Goal: Transaction & Acquisition: Purchase product/service

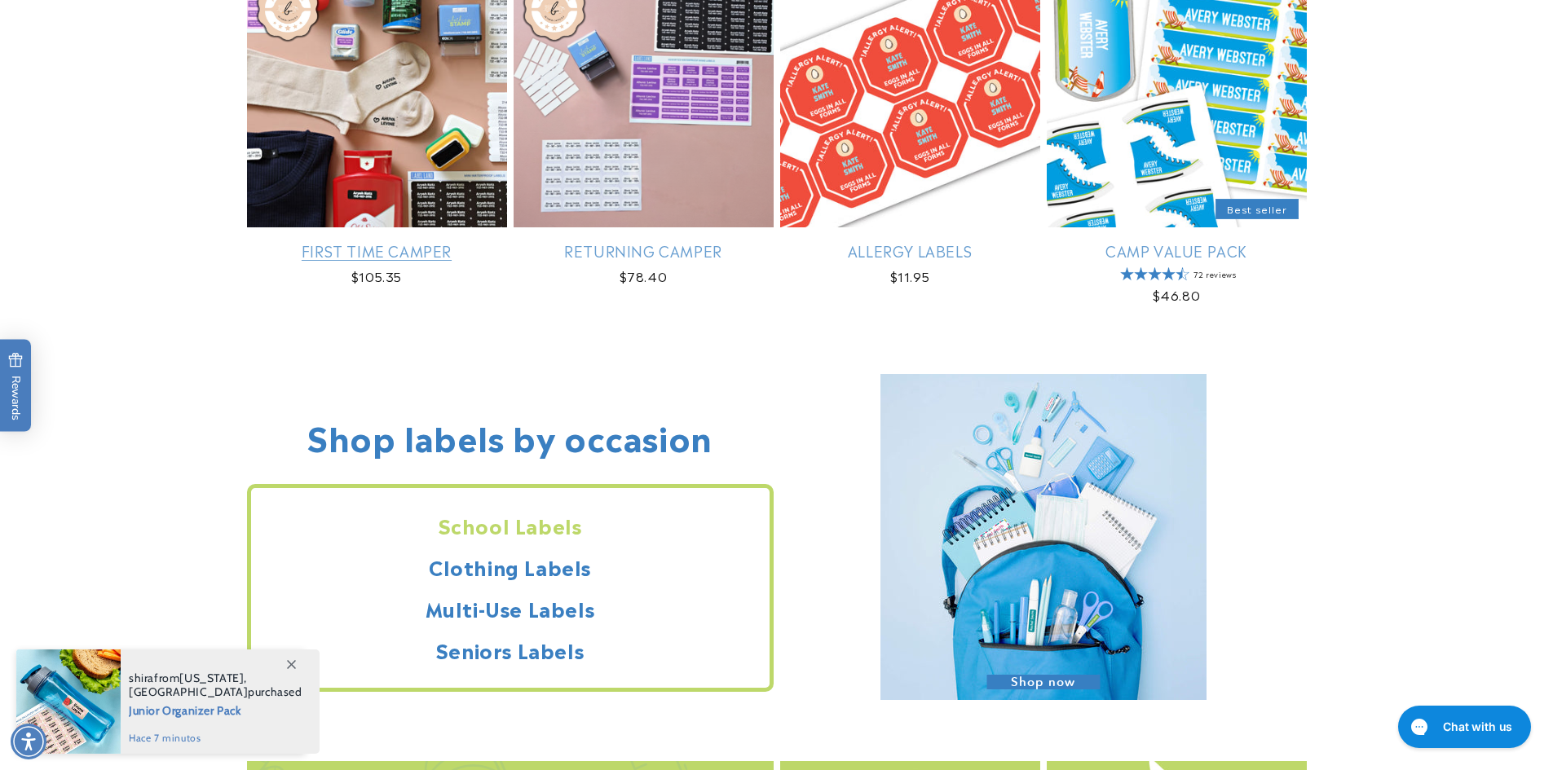
scroll to position [1219, 0]
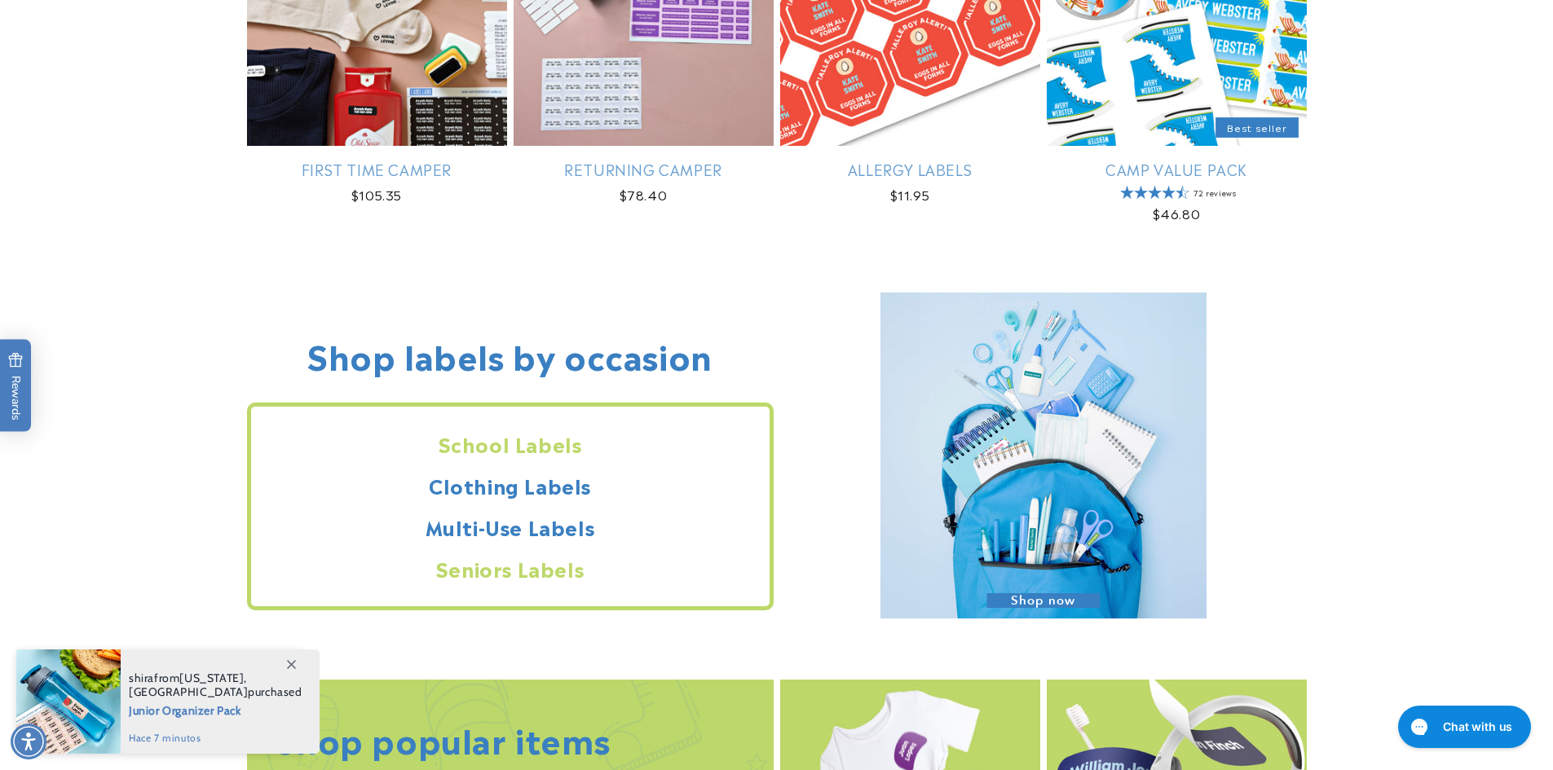
click at [531, 573] on h2 "Seniors Labels" at bounding box center [510, 568] width 518 height 25
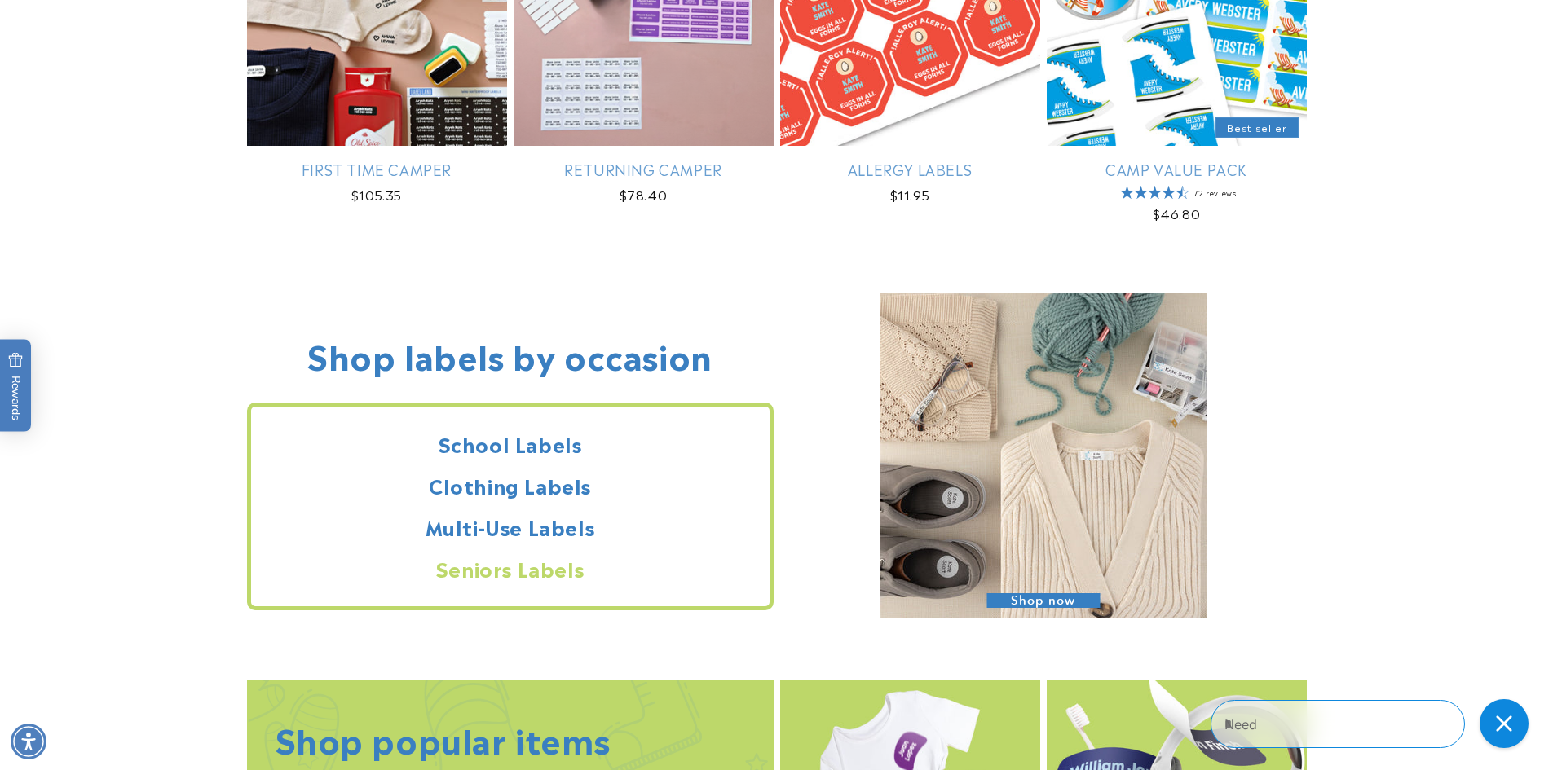
click at [491, 571] on h2 "Seniors Labels" at bounding box center [510, 568] width 518 height 25
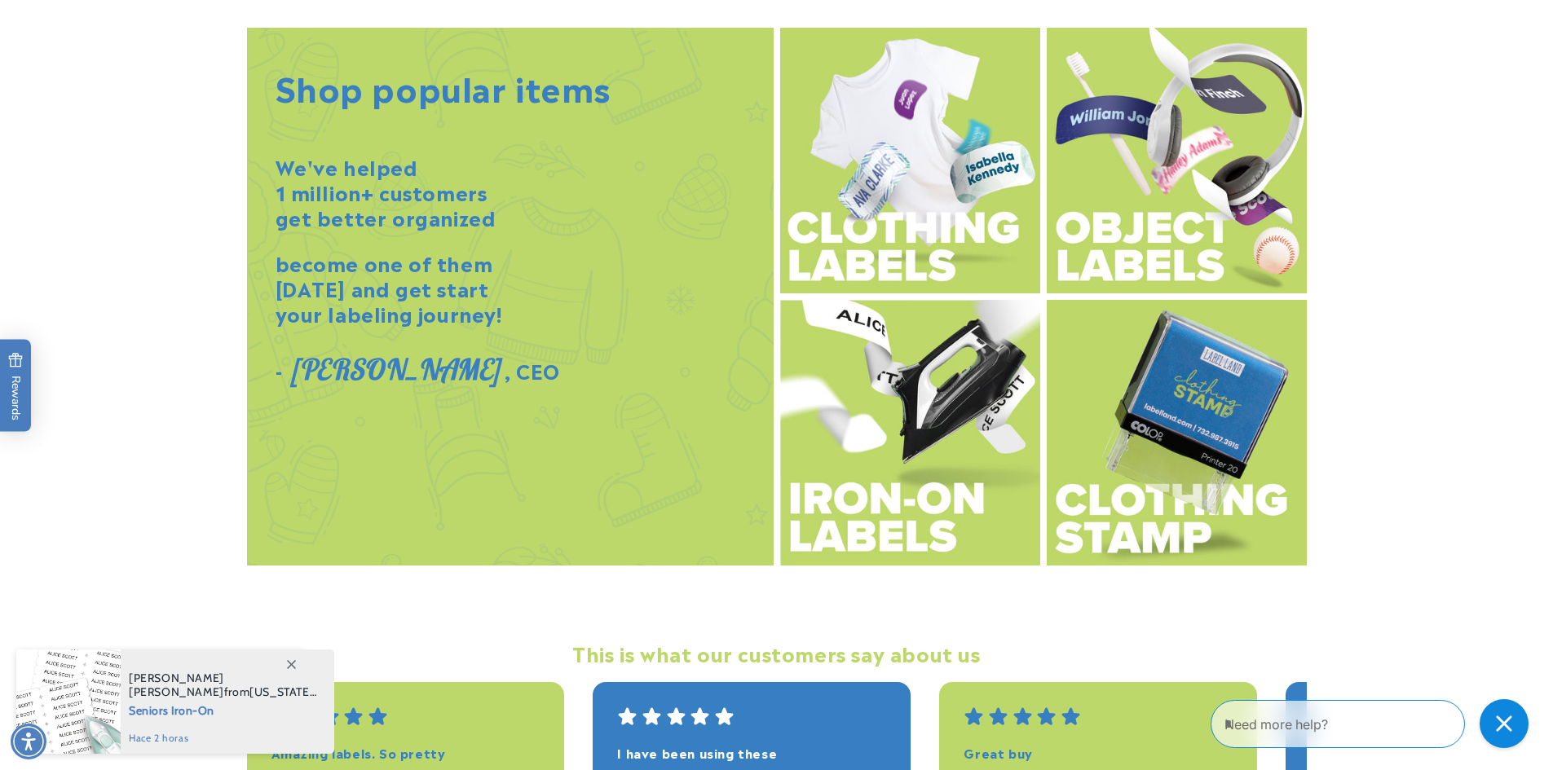
scroll to position [1953, 0]
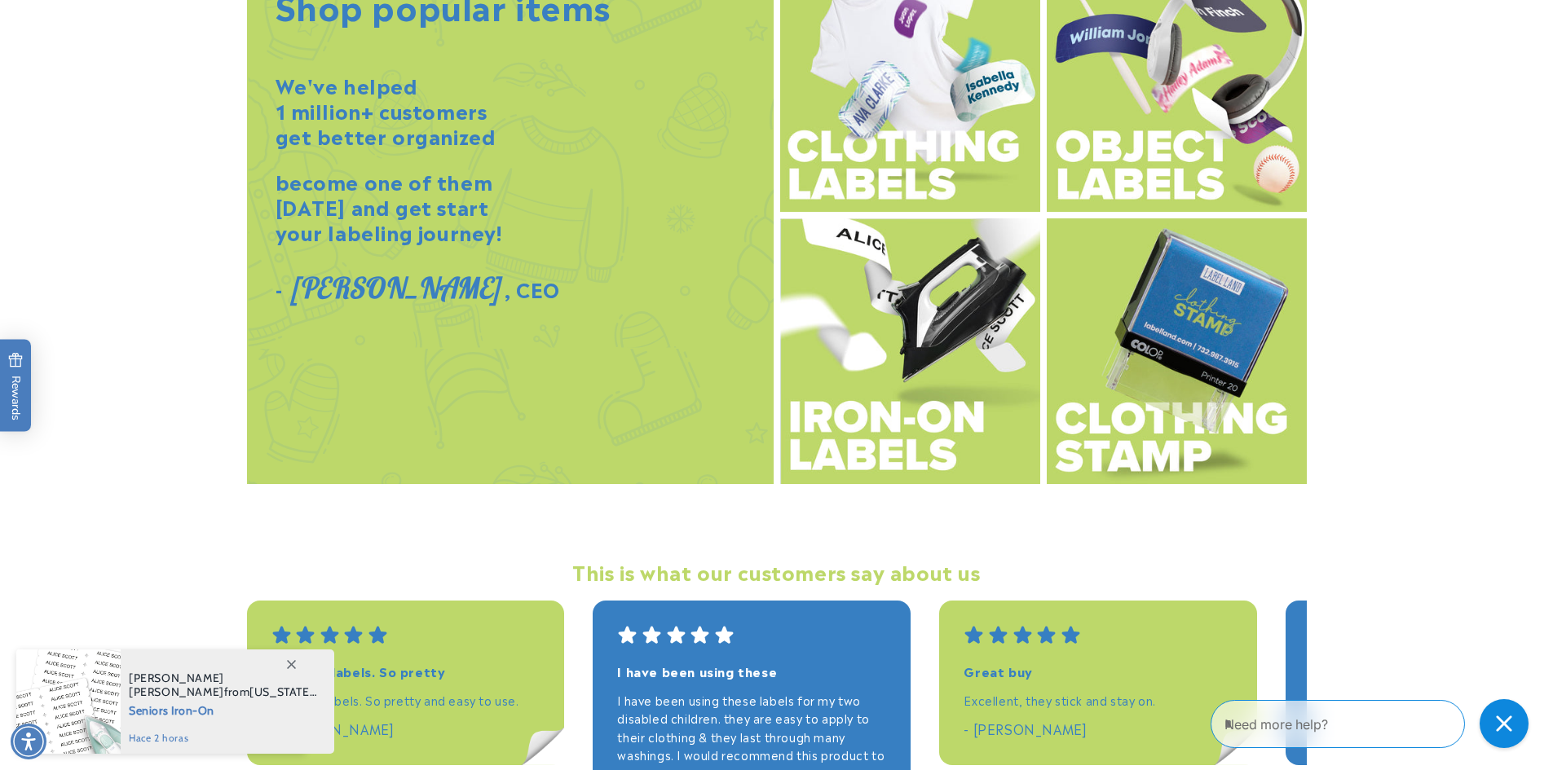
click at [909, 170] on img at bounding box center [910, 79] width 260 height 266
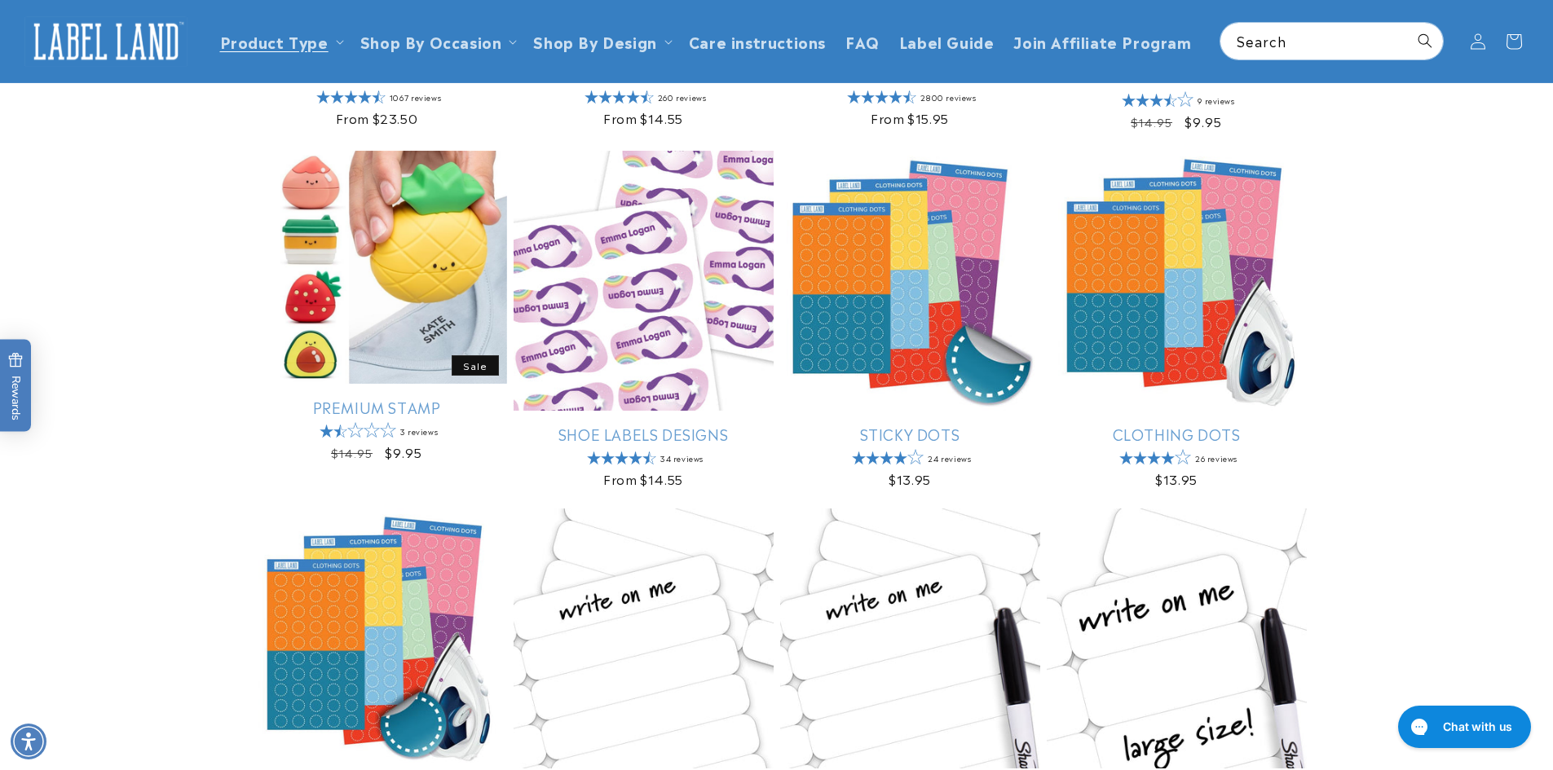
scroll to position [326, 0]
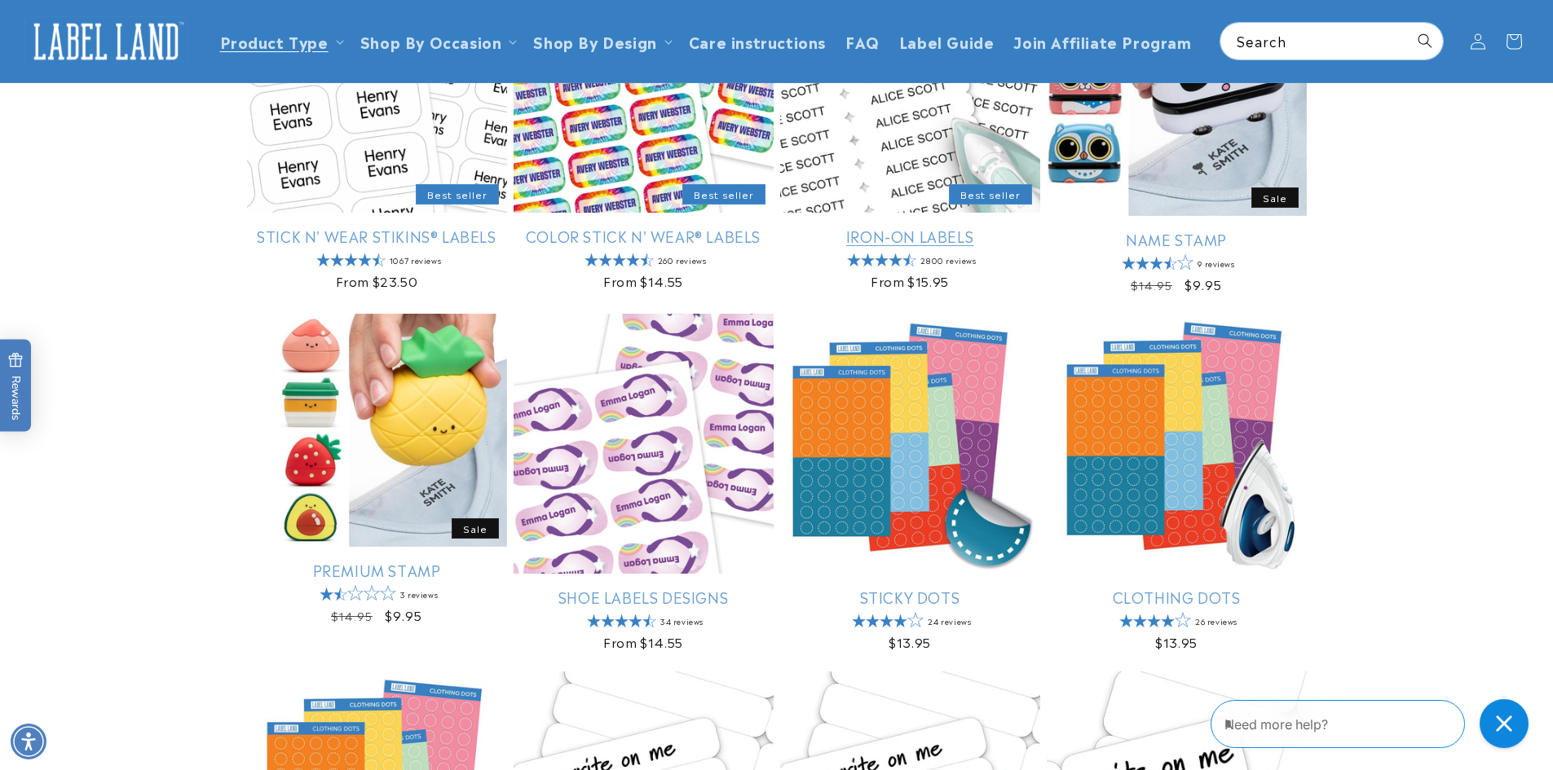
click at [935, 240] on link "Iron-On Labels" at bounding box center [910, 236] width 260 height 19
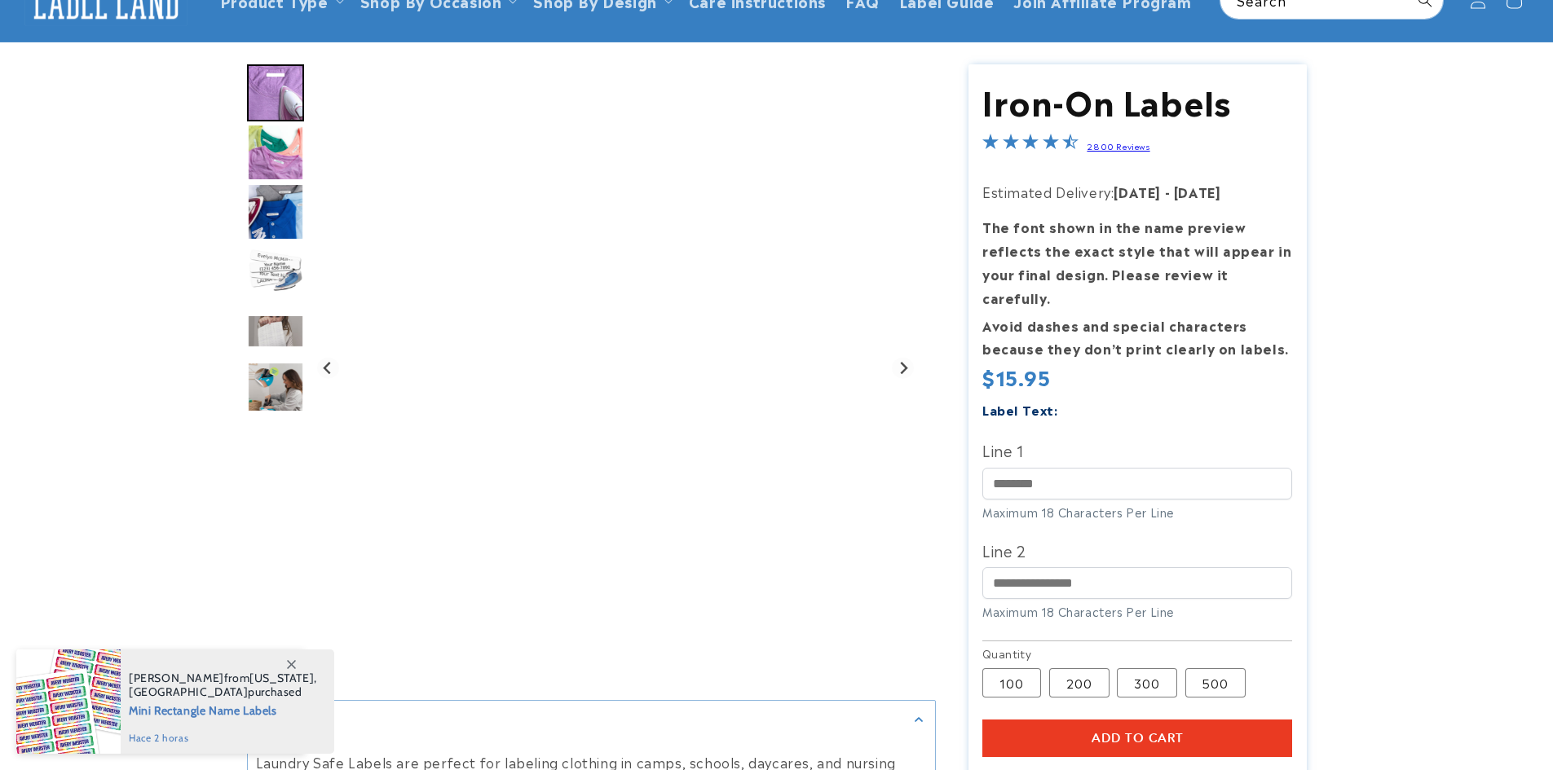
click at [289, 124] on img "Go to slide 2" at bounding box center [275, 152] width 57 height 57
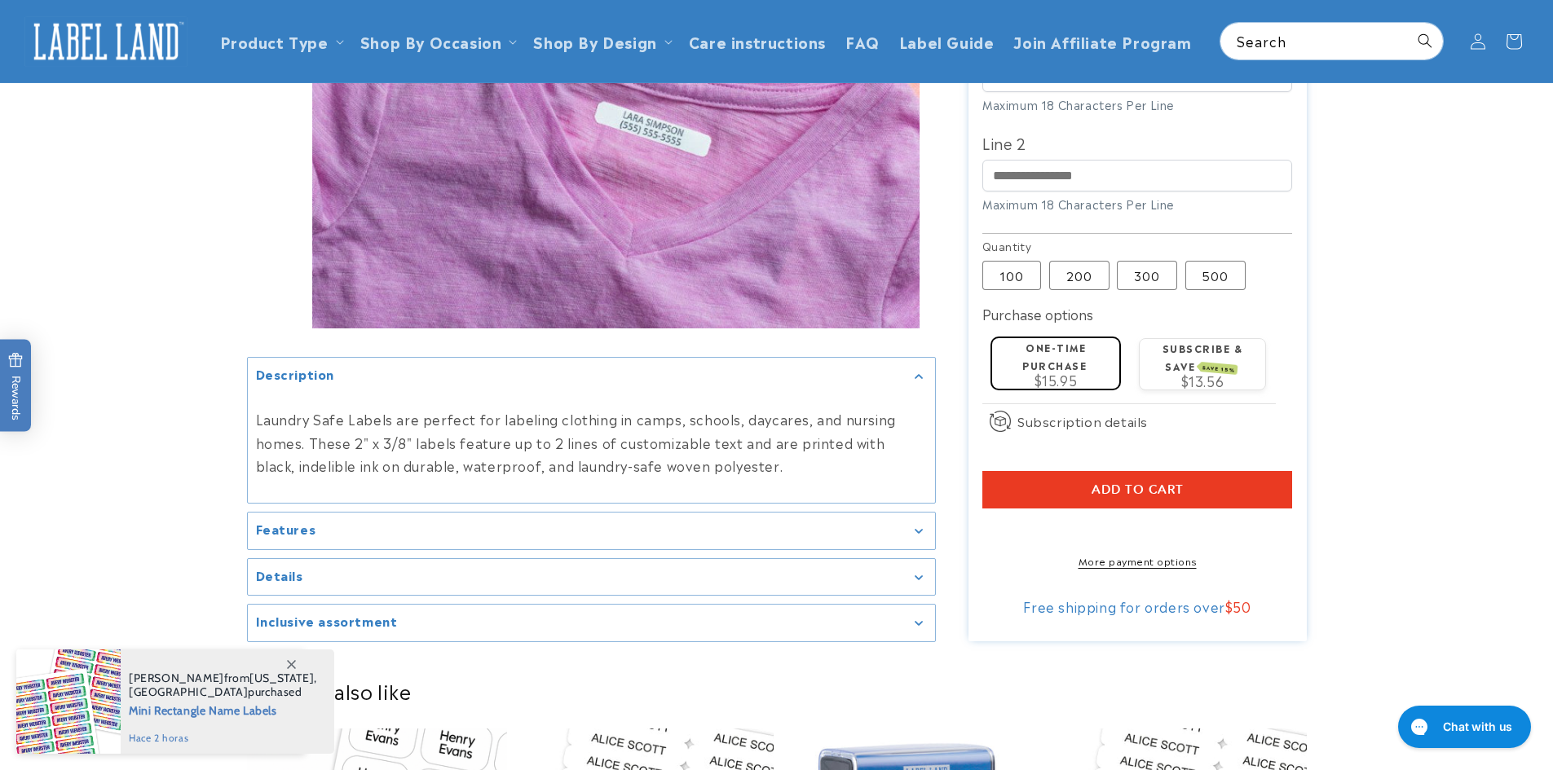
scroll to position [408, 0]
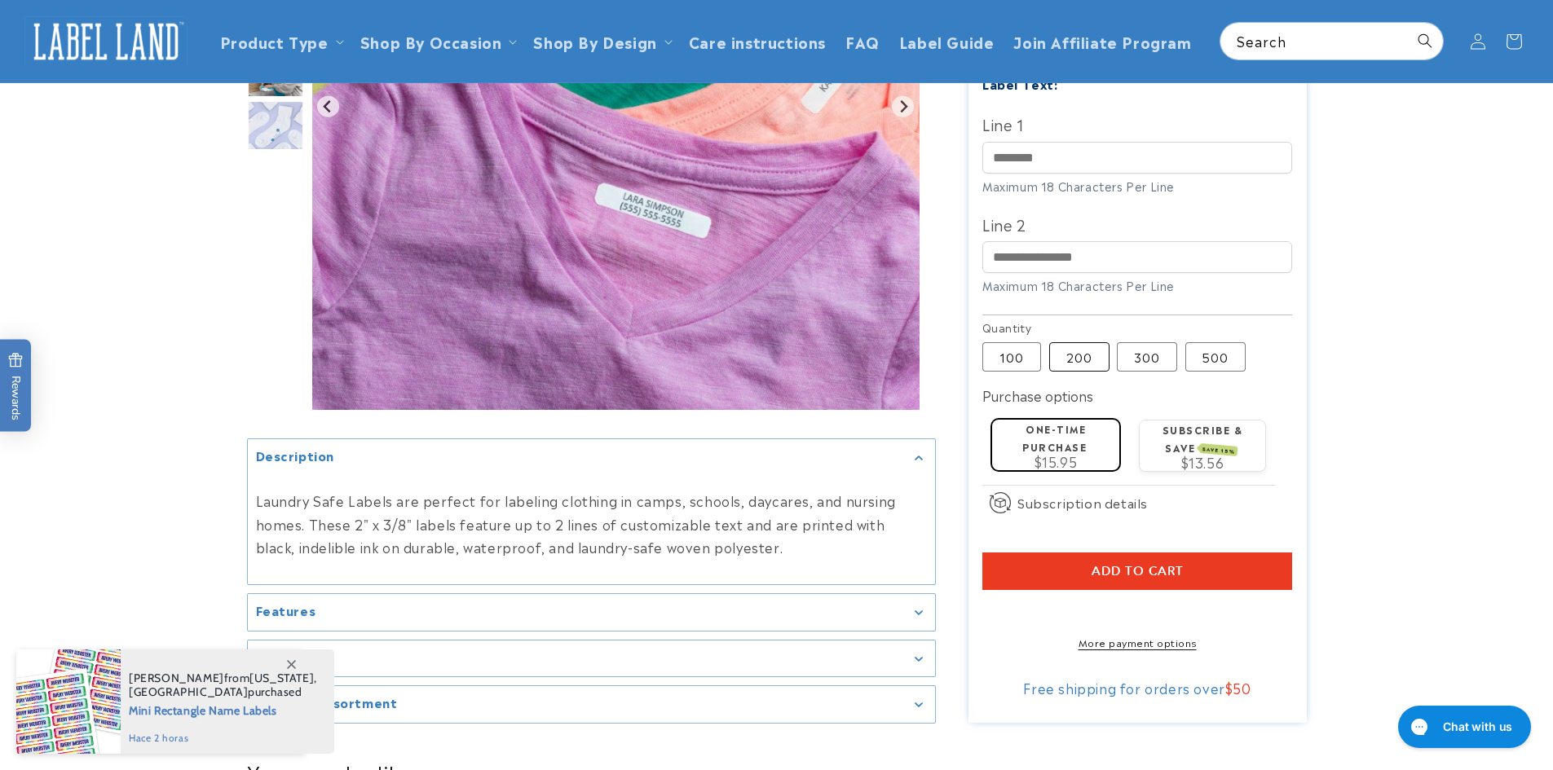
click at [1077, 342] on label "200 Variant sold out or unavailable" at bounding box center [1079, 356] width 60 height 29
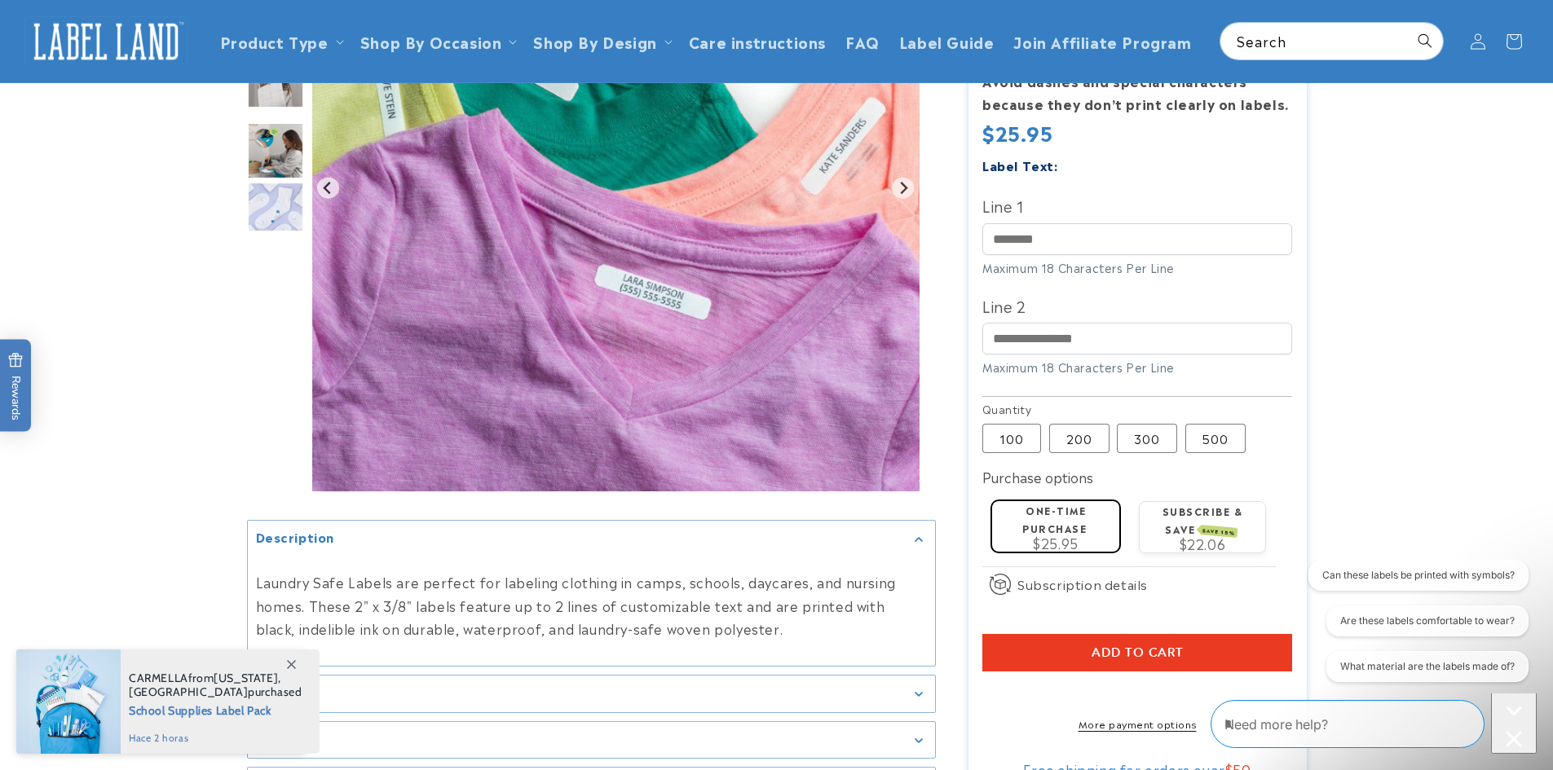
scroll to position [245, 0]
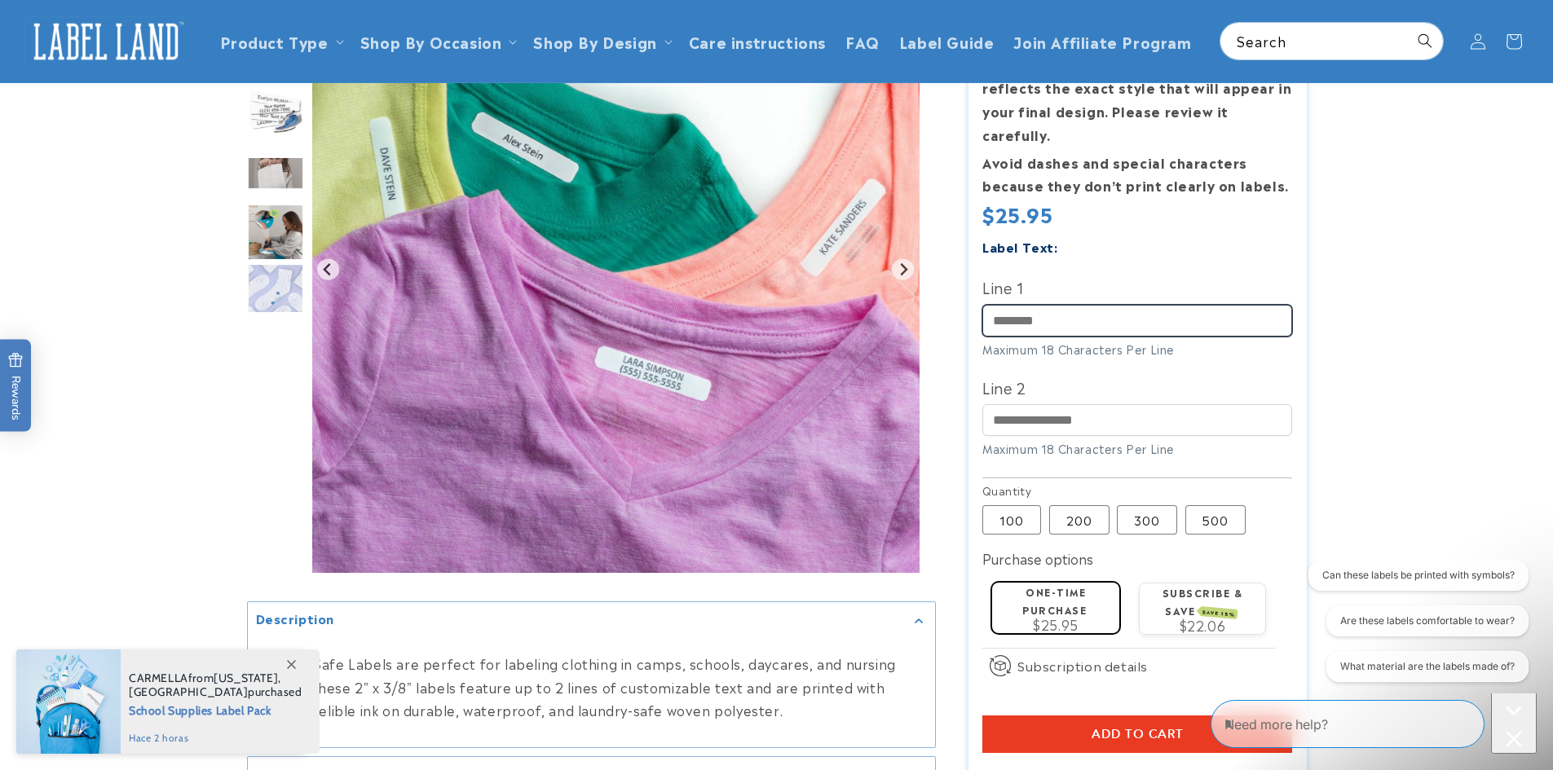
click at [1084, 305] on input "Line 1" at bounding box center [1137, 321] width 310 height 32
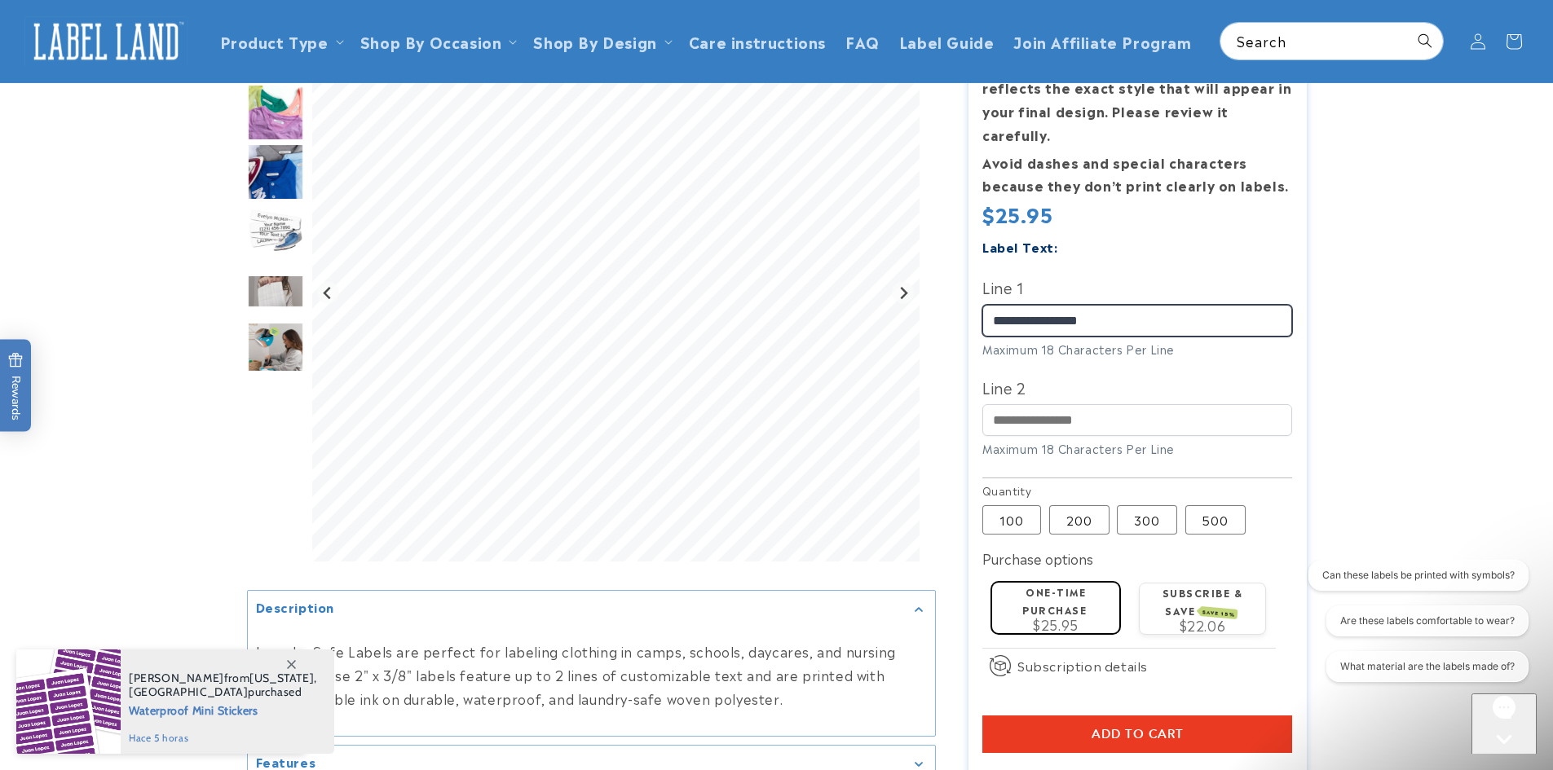
type input "**********"
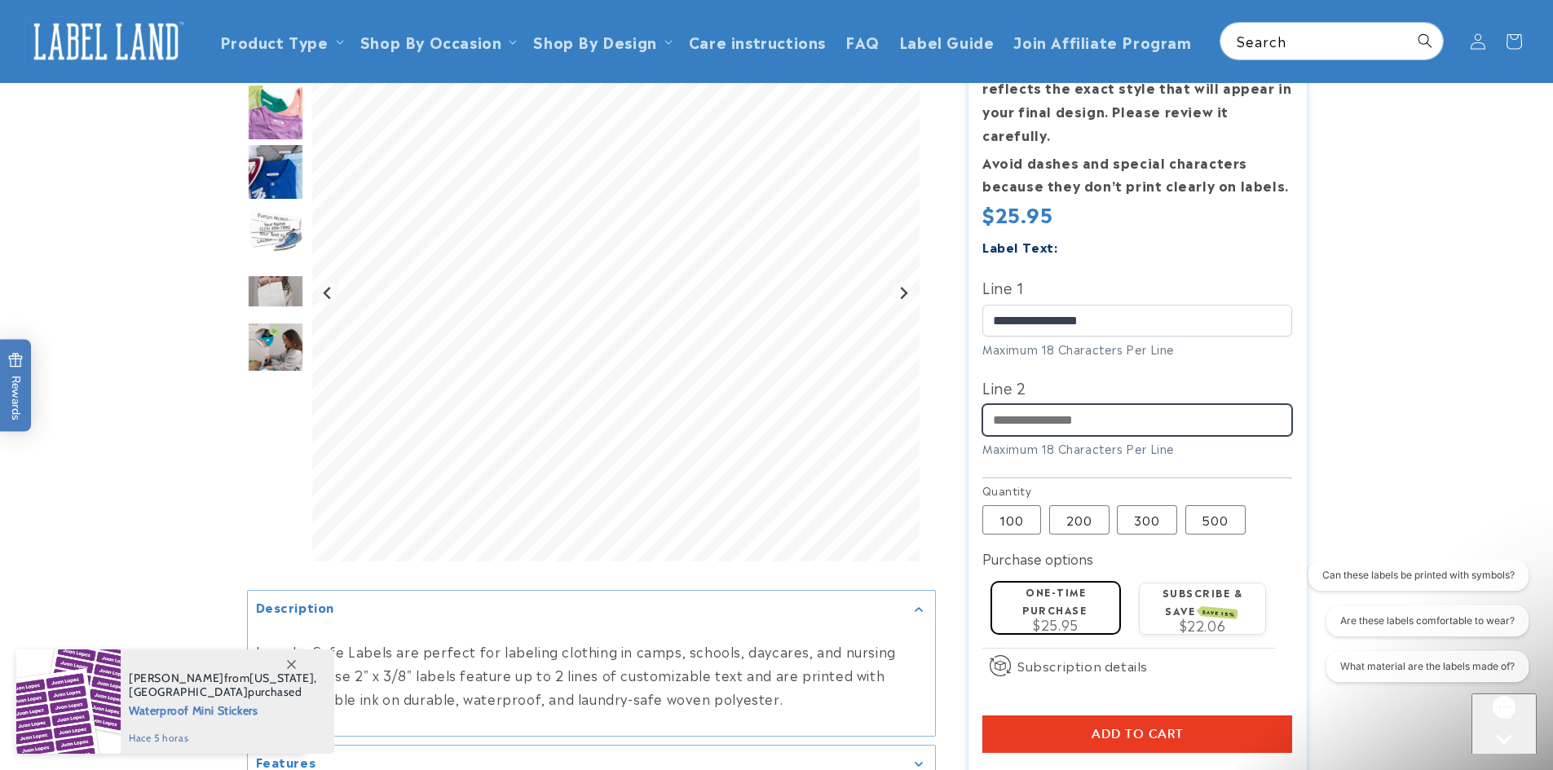
click at [1082, 404] on input "Line 2" at bounding box center [1137, 420] width 310 height 32
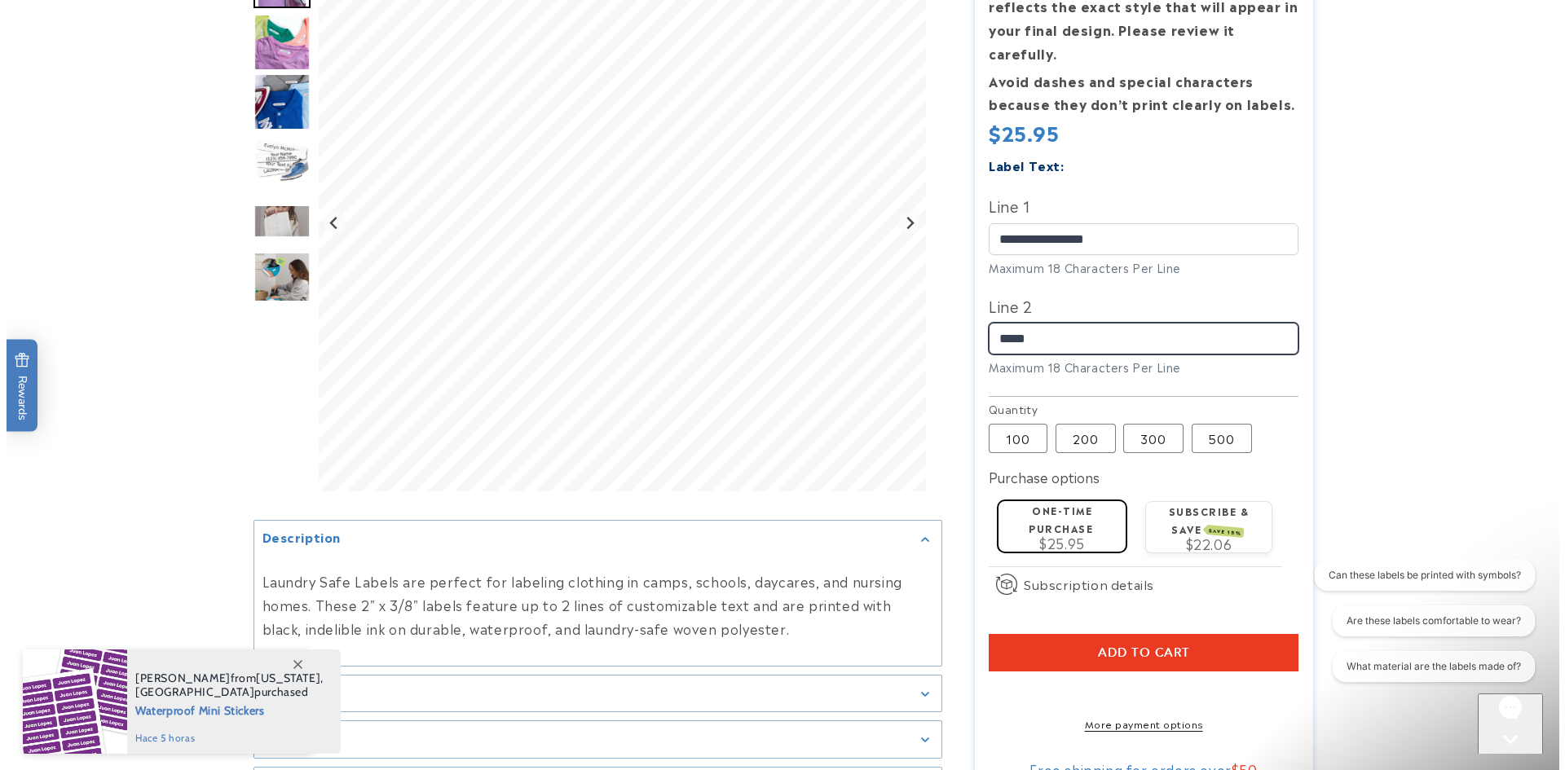
scroll to position [408, 0]
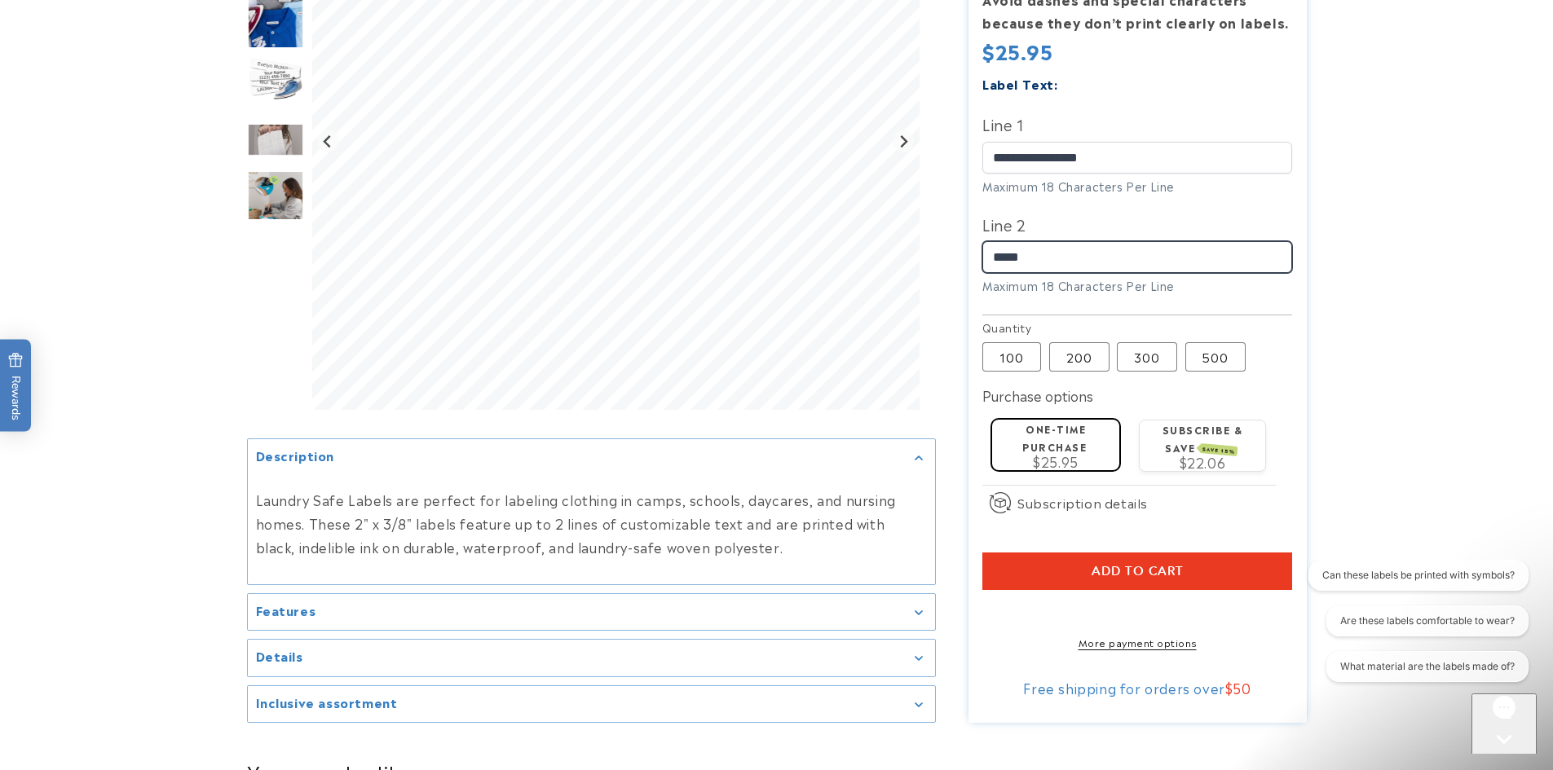
type input "*****"
click at [1167, 564] on span "Add to cart" at bounding box center [1137, 571] width 92 height 15
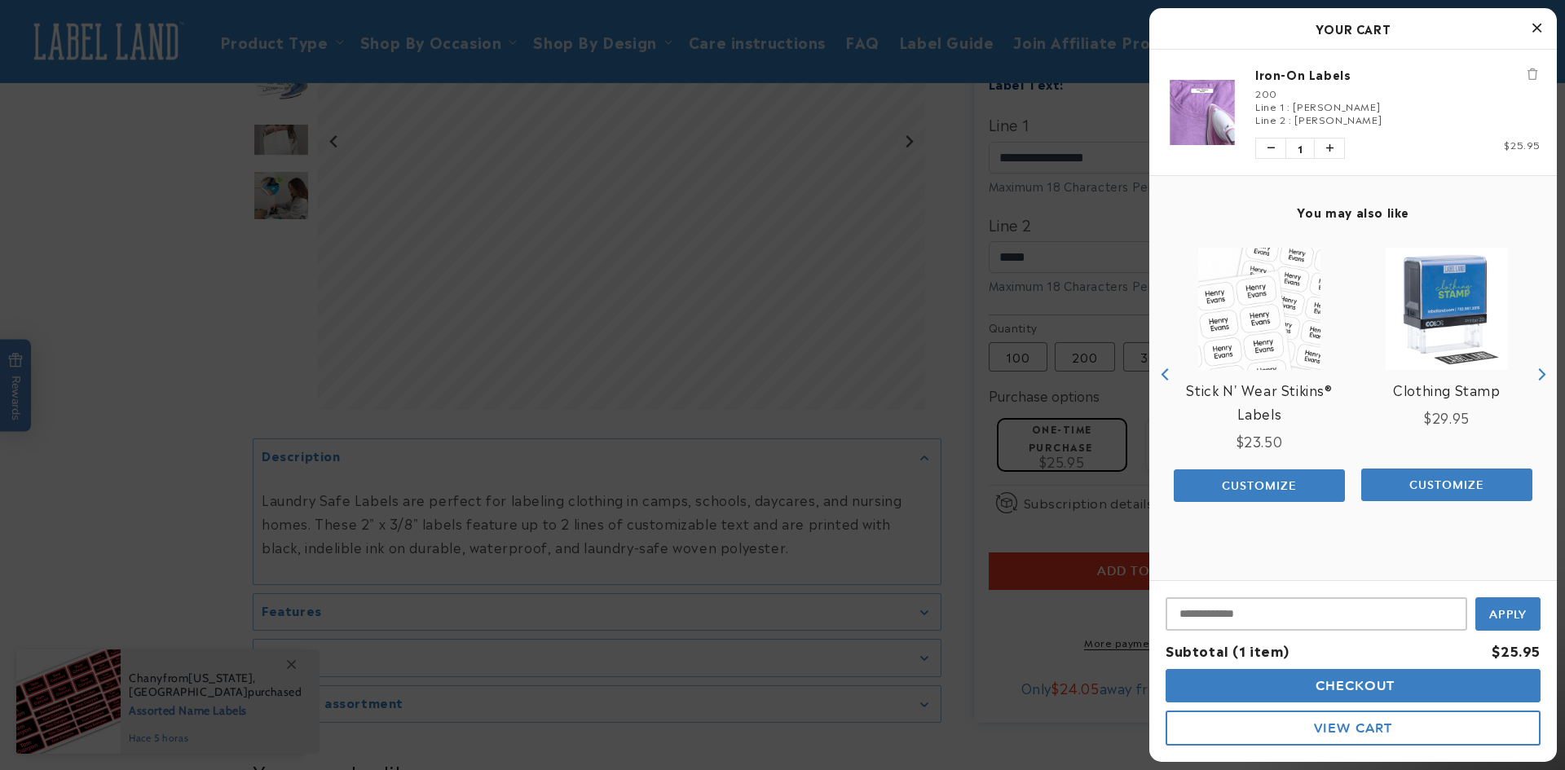
click at [1441, 685] on button "Checkout" at bounding box center [1352, 685] width 375 height 33
